Goal: Information Seeking & Learning: Learn about a topic

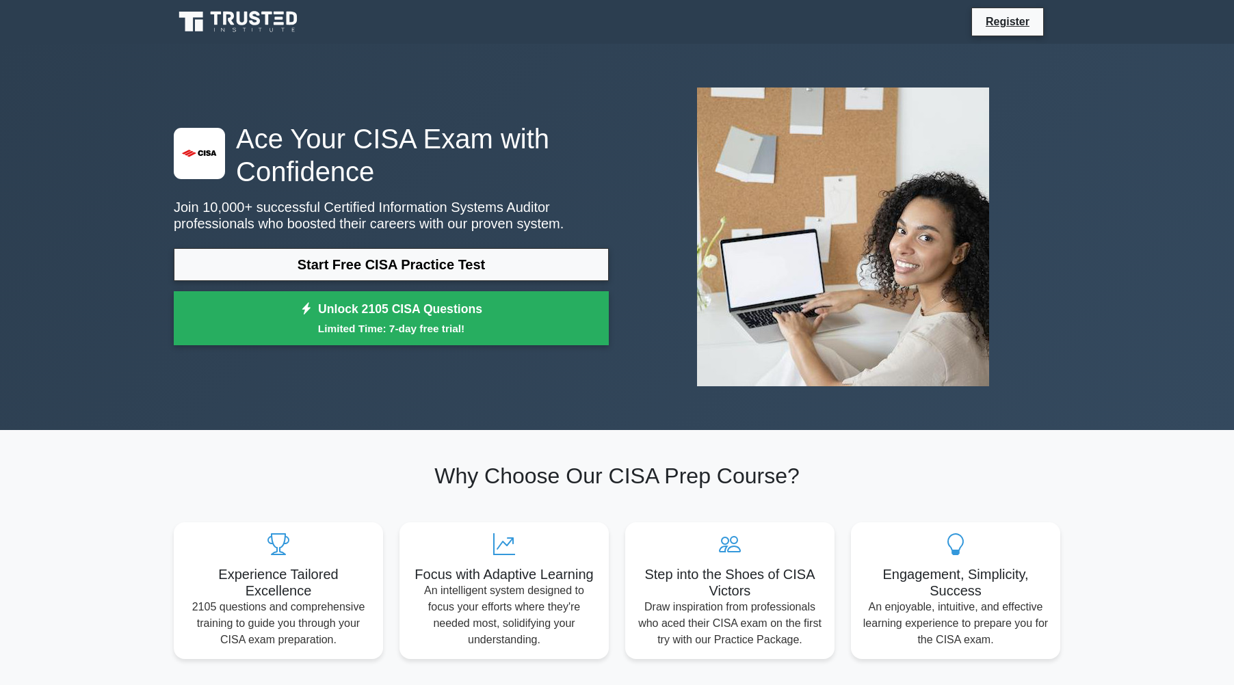
click at [275, 106] on div ".st0{fill:#E31818;} Ace Your CISA Exam with Confidence Join 10,000+ successful …" at bounding box center [617, 237] width 903 height 321
click at [275, 105] on div ".st0{fill:#E31818;} Ace Your CISA Exam with Confidence Join 10,000+ successful …" at bounding box center [617, 237] width 903 height 321
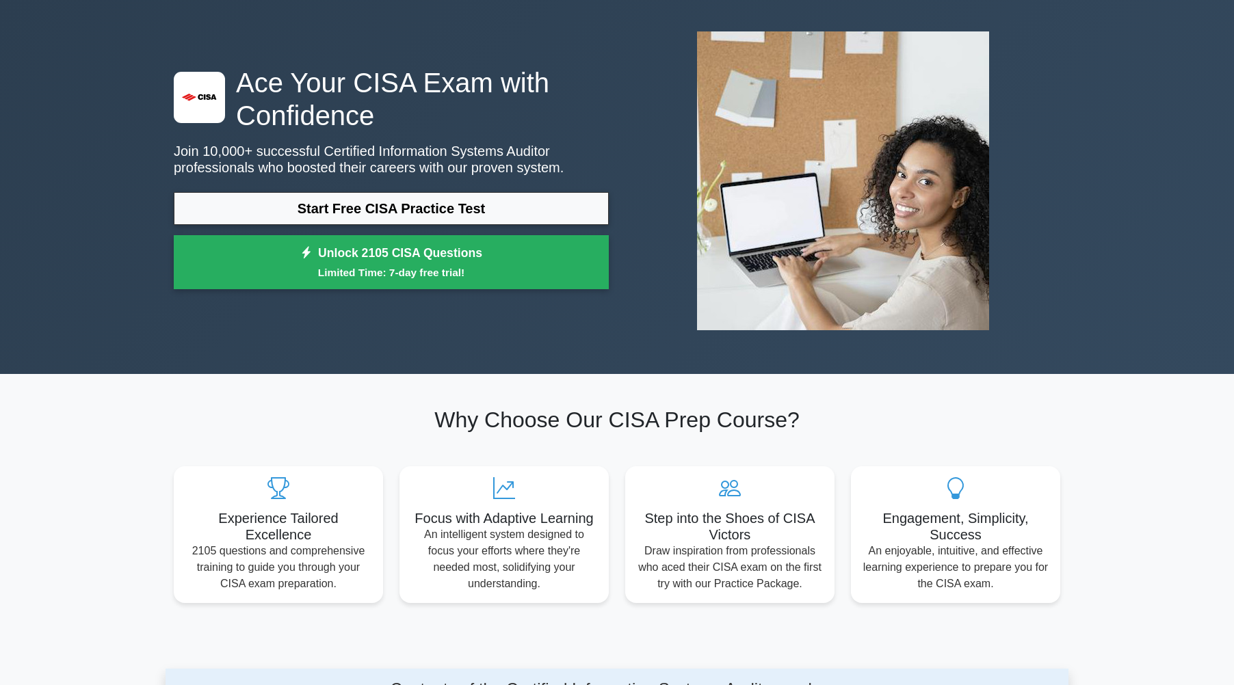
click at [275, 105] on div ".st0{fill:#E31818;} Ace Your CISA Exam with Confidence Join 10,000+ successful …" at bounding box center [617, 181] width 903 height 321
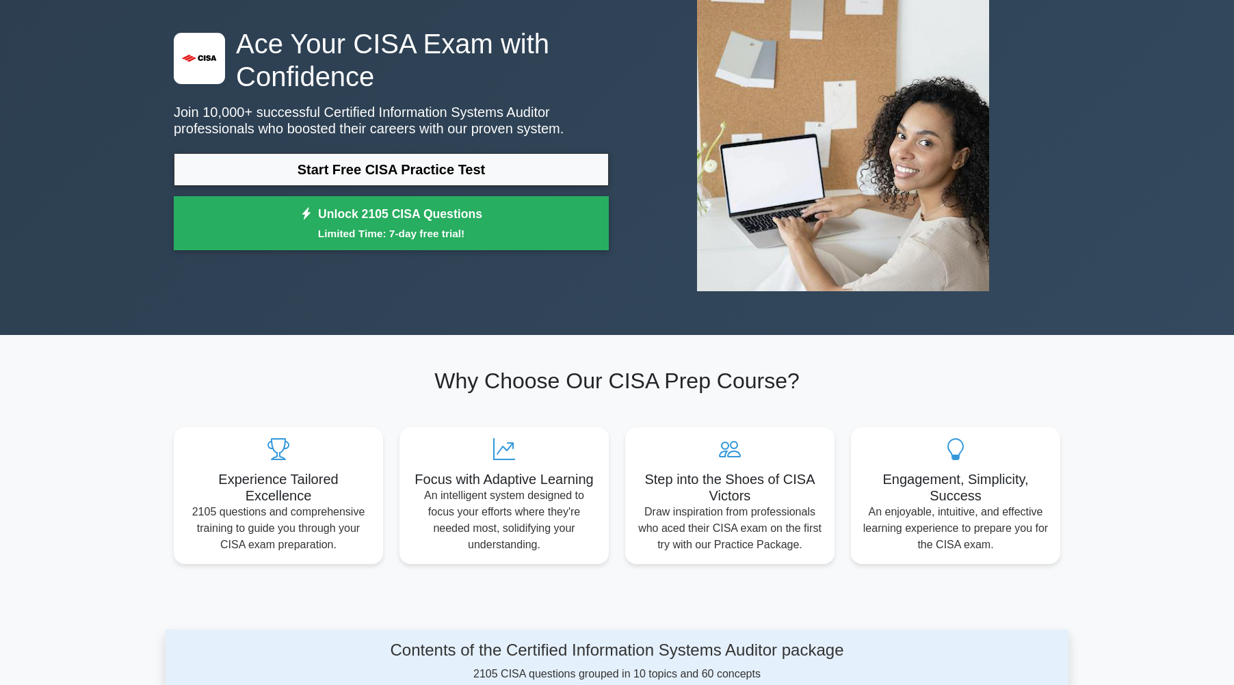
click at [275, 105] on div ".st0{fill:#E31818;} Ace Your CISA Exam with Confidence Join 10,000+ successful …" at bounding box center [391, 142] width 451 height 230
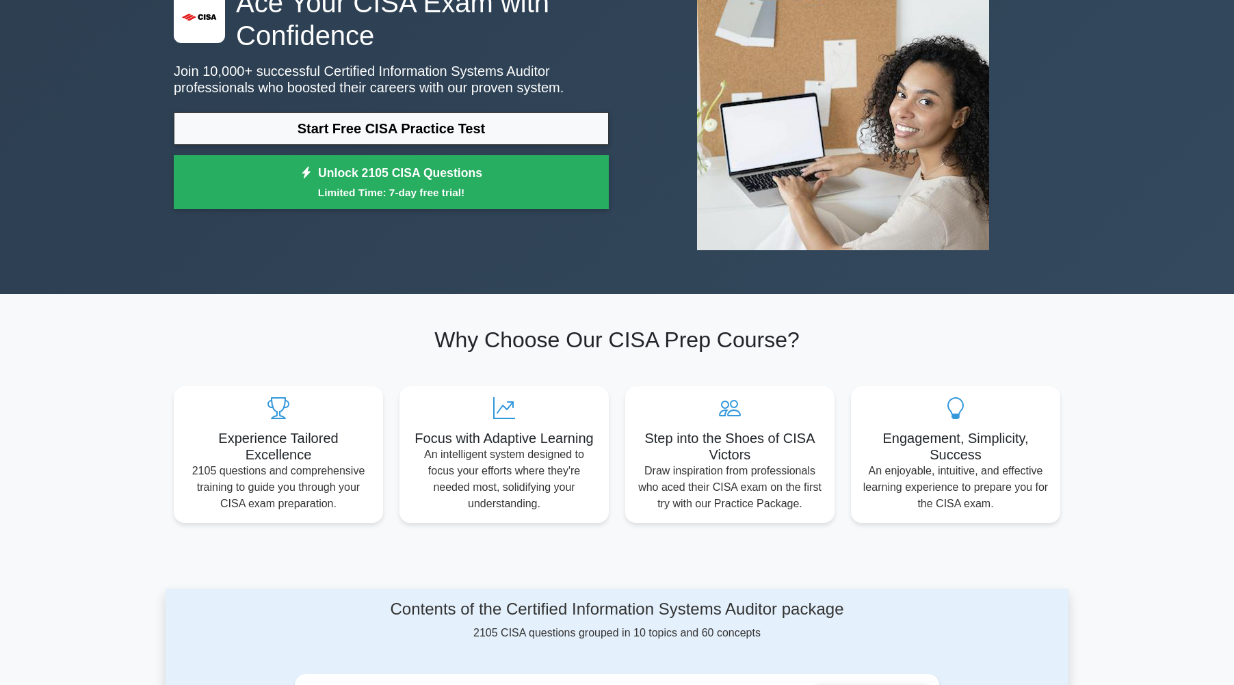
scroll to position [137, 0]
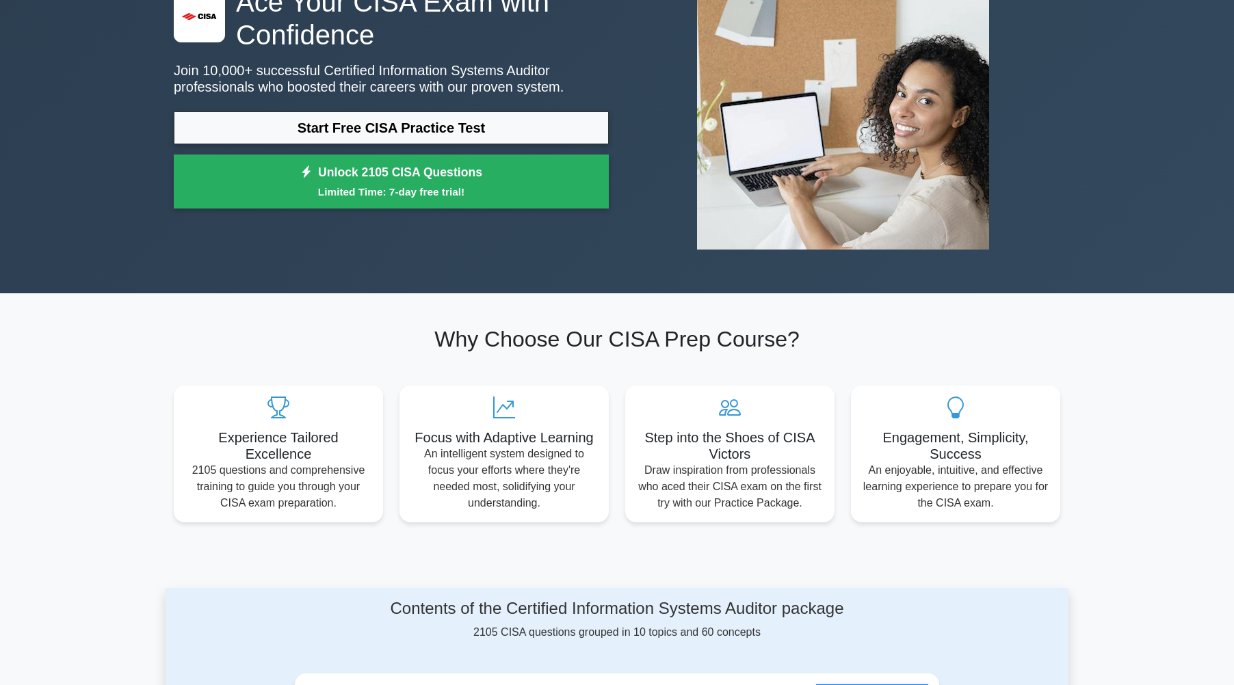
click at [263, 112] on link "Start Free CISA Practice Test" at bounding box center [391, 127] width 435 height 33
click at [768, 105] on img at bounding box center [843, 100] width 314 height 321
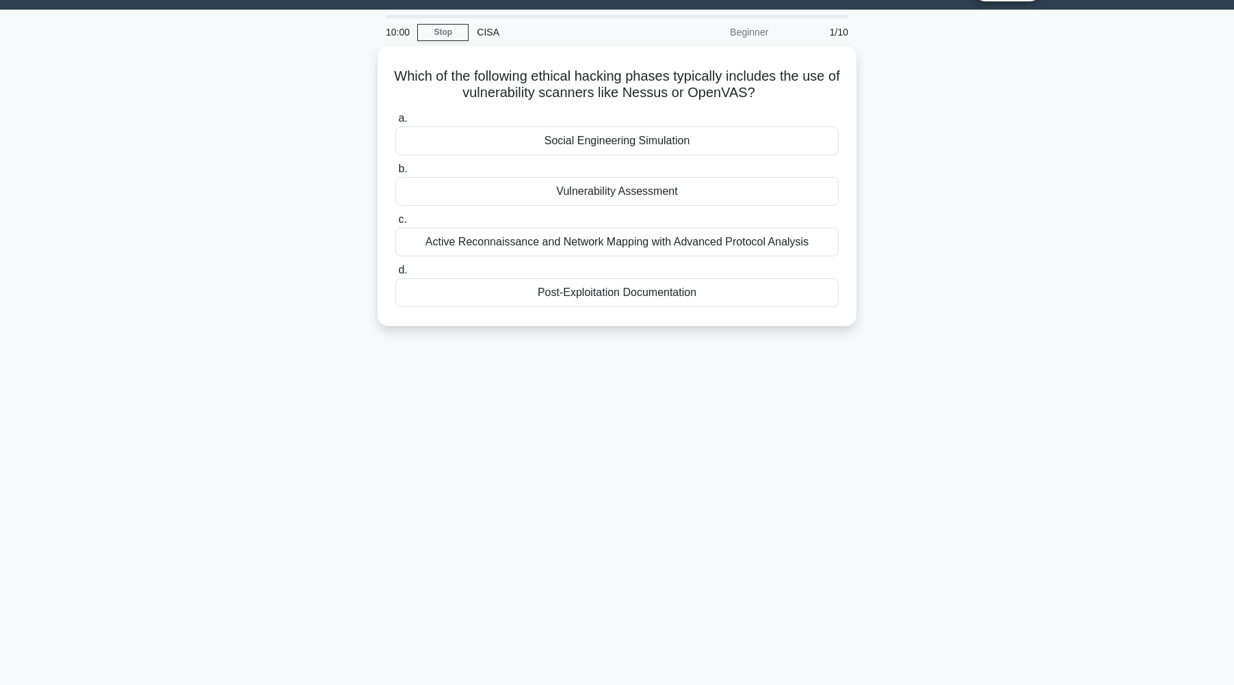
click at [271, 129] on div "Which of the following ethical hacking phases typically includes the use of vul…" at bounding box center [617, 194] width 903 height 297
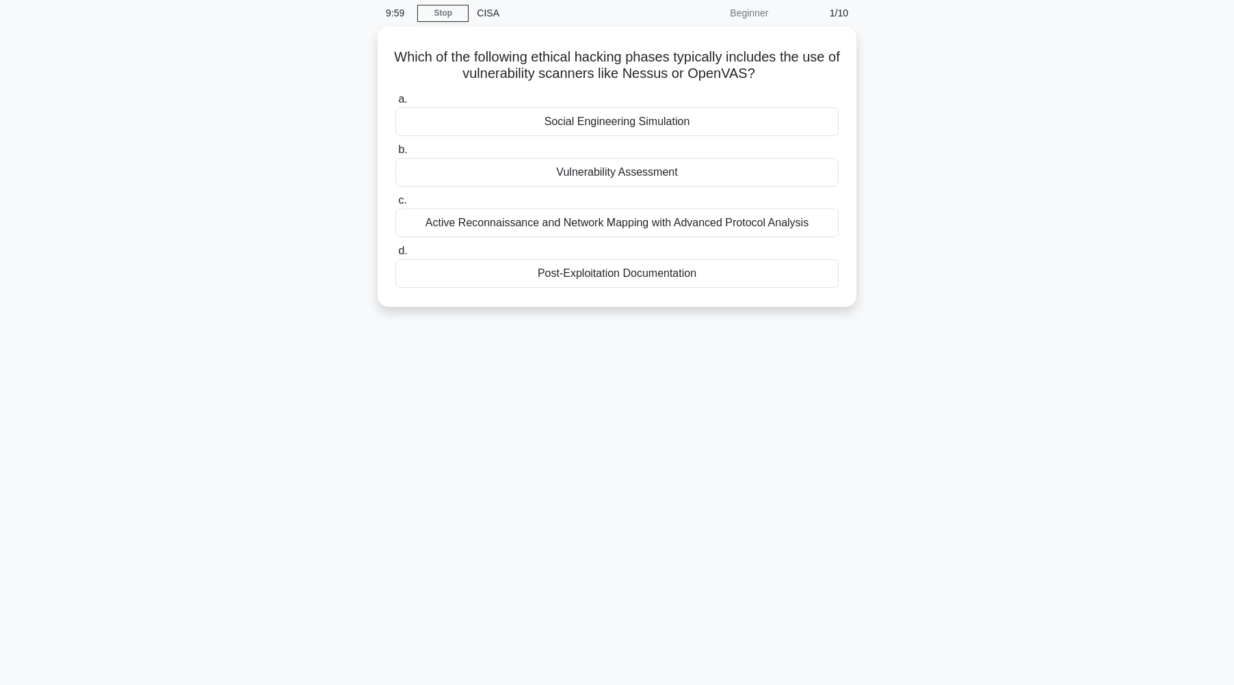
click at [267, 111] on div "Which of the following ethical hacking phases typically includes the use of vul…" at bounding box center [617, 175] width 903 height 297
click at [267, 109] on div "Which of the following ethical hacking phases typically includes the use of vul…" at bounding box center [617, 175] width 903 height 297
click at [269, 110] on div "Which of the following ethical hacking phases typically includes the use of vul…" at bounding box center [617, 175] width 903 height 297
